Goal: Task Accomplishment & Management: Complete application form

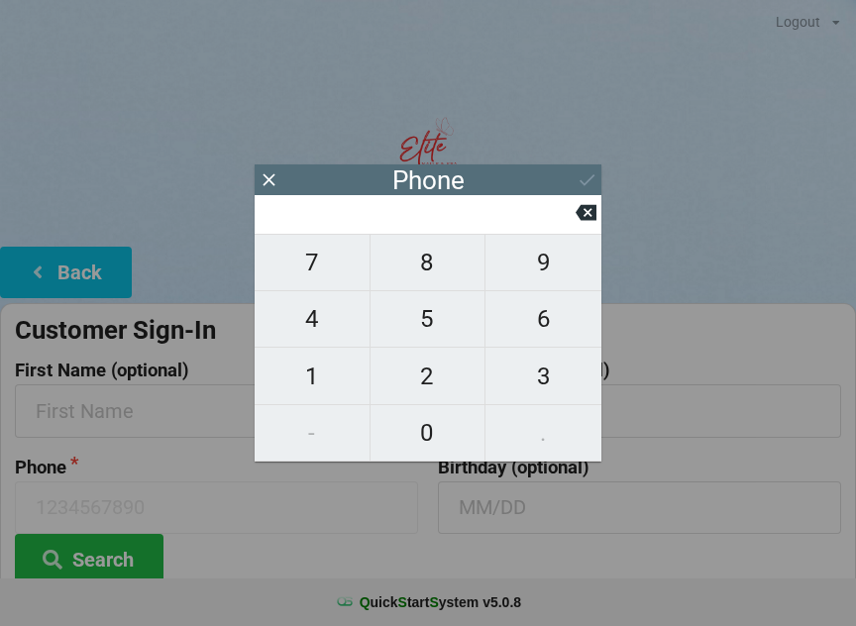
click at [331, 335] on span "4" at bounding box center [312, 319] width 115 height 42
type input "4"
click at [430, 424] on span "0" at bounding box center [427, 433] width 115 height 42
type input "40"
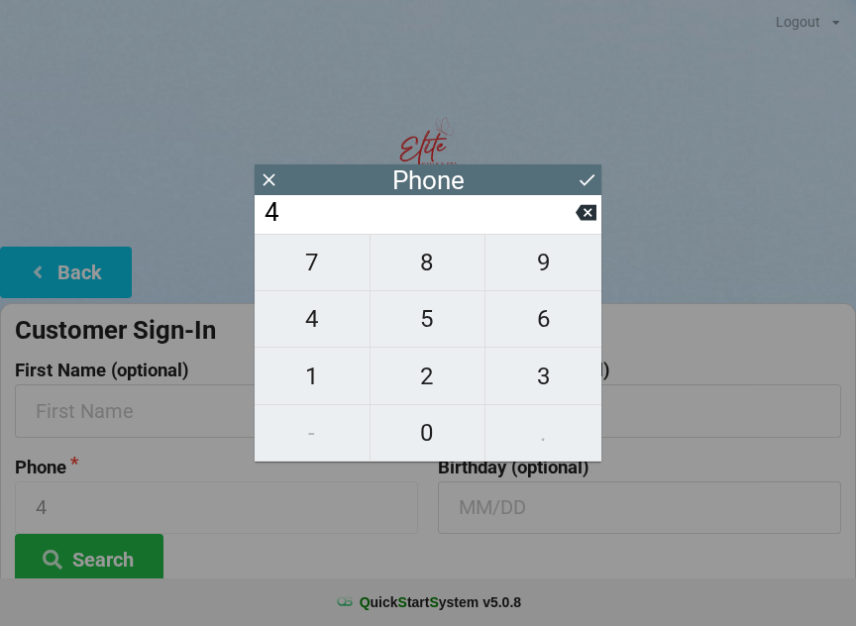
type input "40"
click at [318, 282] on span "7" at bounding box center [312, 263] width 115 height 42
type input "407"
click at [322, 316] on span "4" at bounding box center [312, 319] width 115 height 42
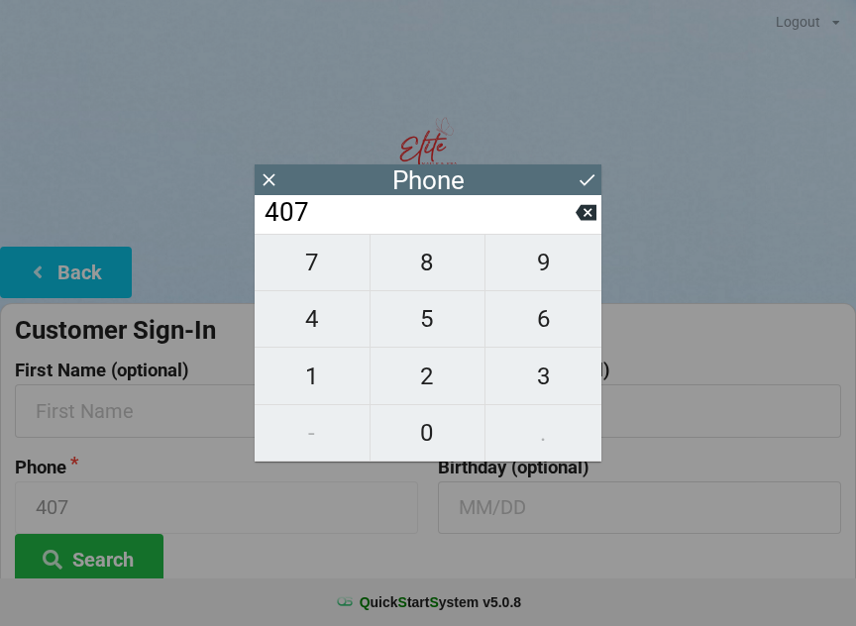
type input "4074"
click at [441, 382] on span "2" at bounding box center [427, 377] width 115 height 42
type input "40742"
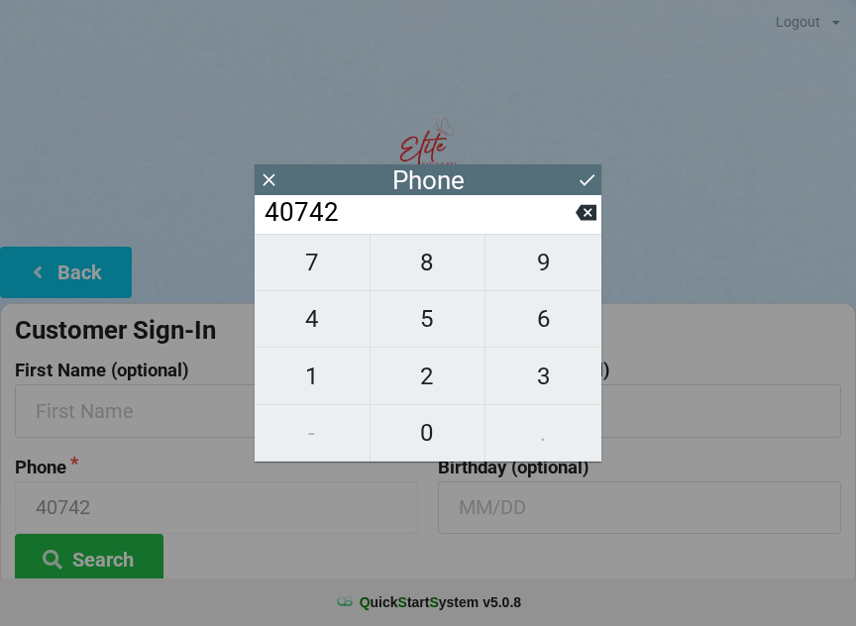
click at [334, 250] on button "7" at bounding box center [313, 262] width 116 height 57
type input "407427"
click at [562, 375] on span "3" at bounding box center [543, 377] width 116 height 42
type input "4074273"
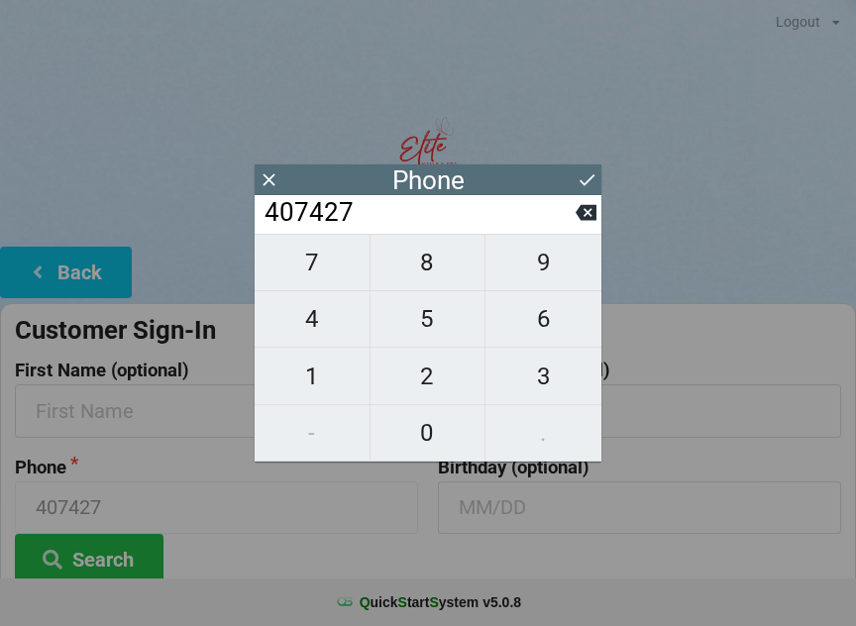
type input "4074273"
click at [548, 326] on span "6" at bounding box center [543, 319] width 116 height 42
type input "40742736"
click at [335, 260] on span "7" at bounding box center [312, 263] width 115 height 42
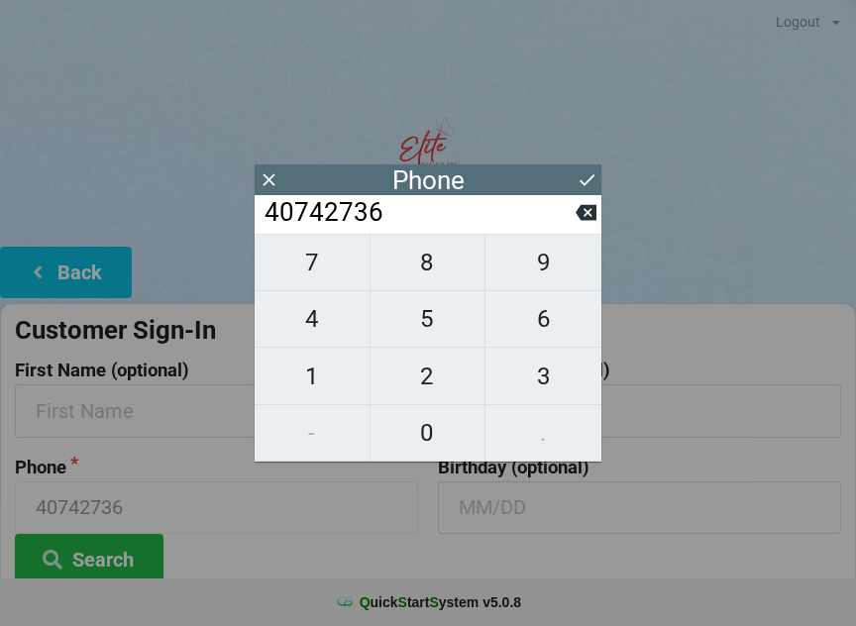
type input "407427367"
click at [420, 266] on span "8" at bounding box center [427, 263] width 115 height 42
type input "4074273678"
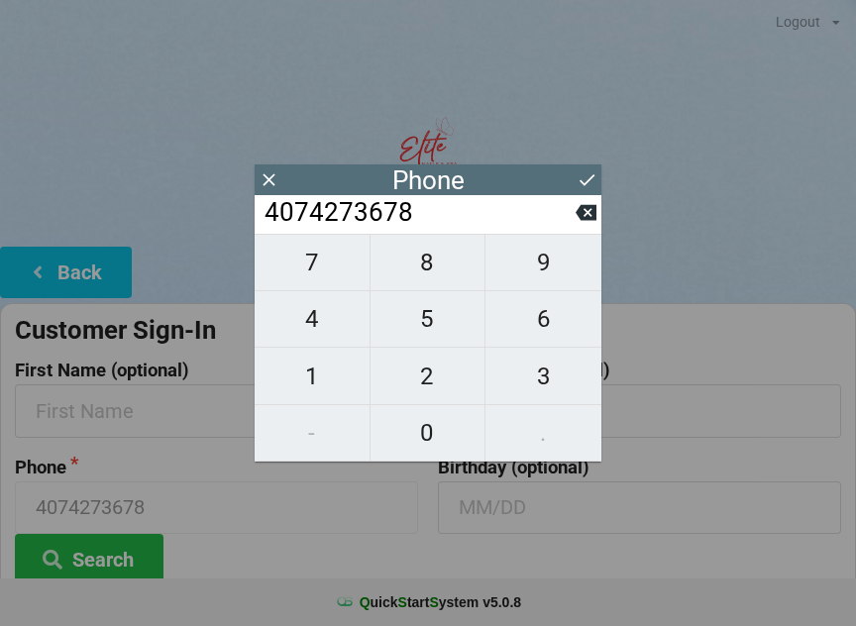
click at [596, 166] on button at bounding box center [587, 179] width 21 height 27
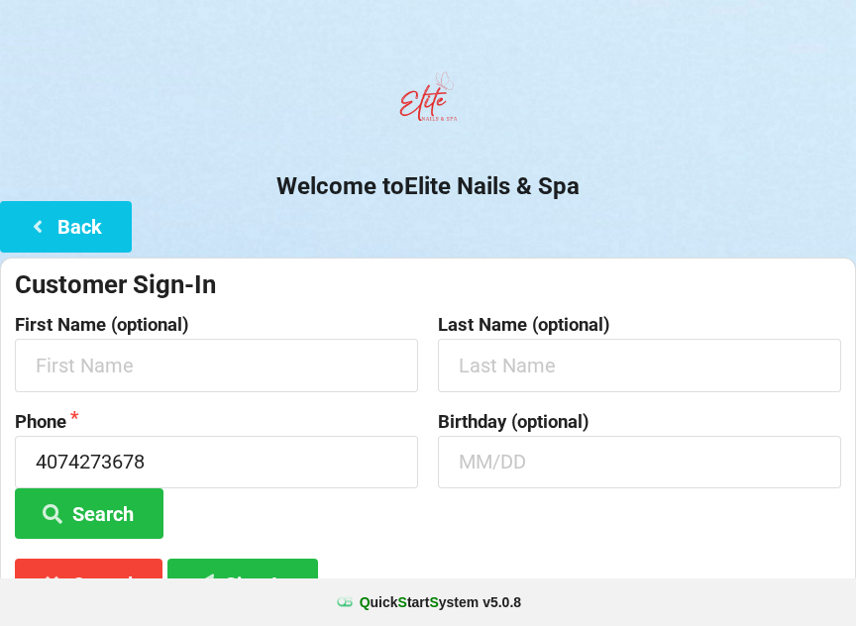
scroll to position [148, 0]
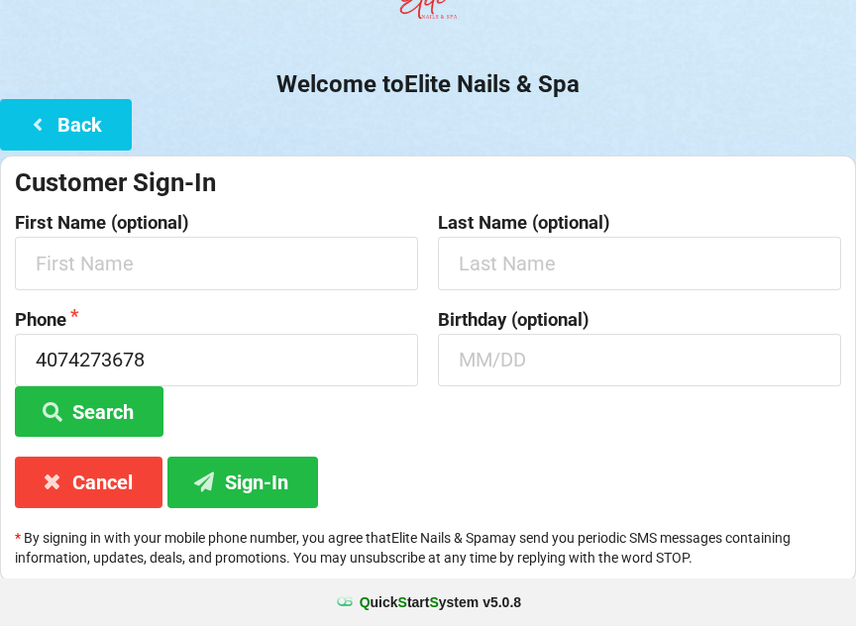
click at [268, 474] on button "Sign-In" at bounding box center [242, 482] width 151 height 51
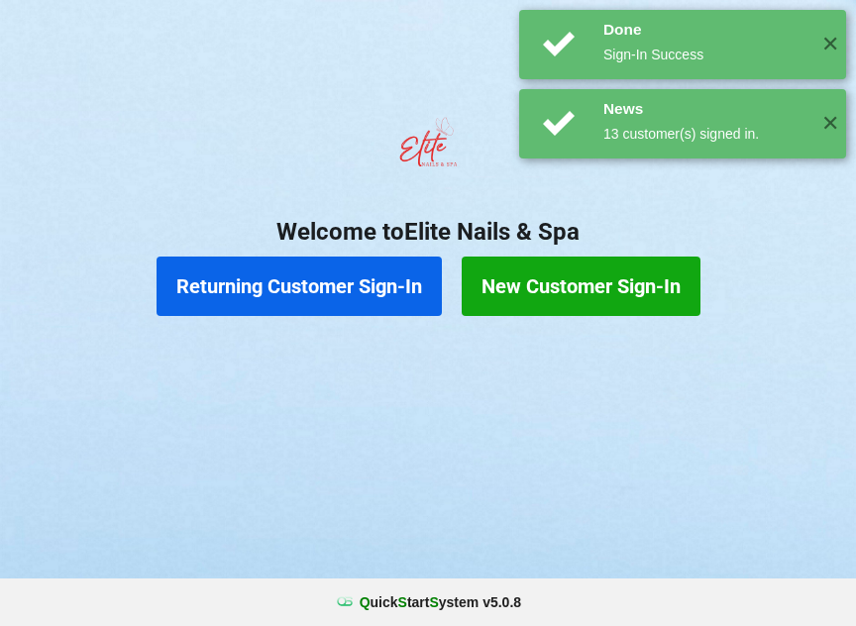
scroll to position [0, 0]
